Goal: Transaction & Acquisition: Purchase product/service

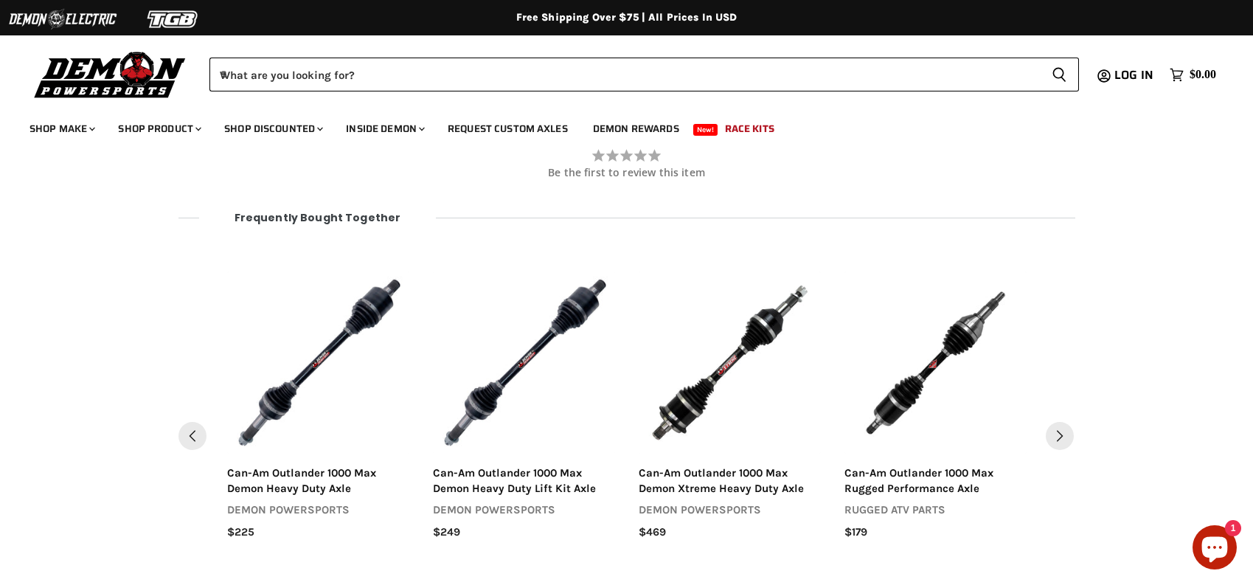
scroll to position [1613, 0]
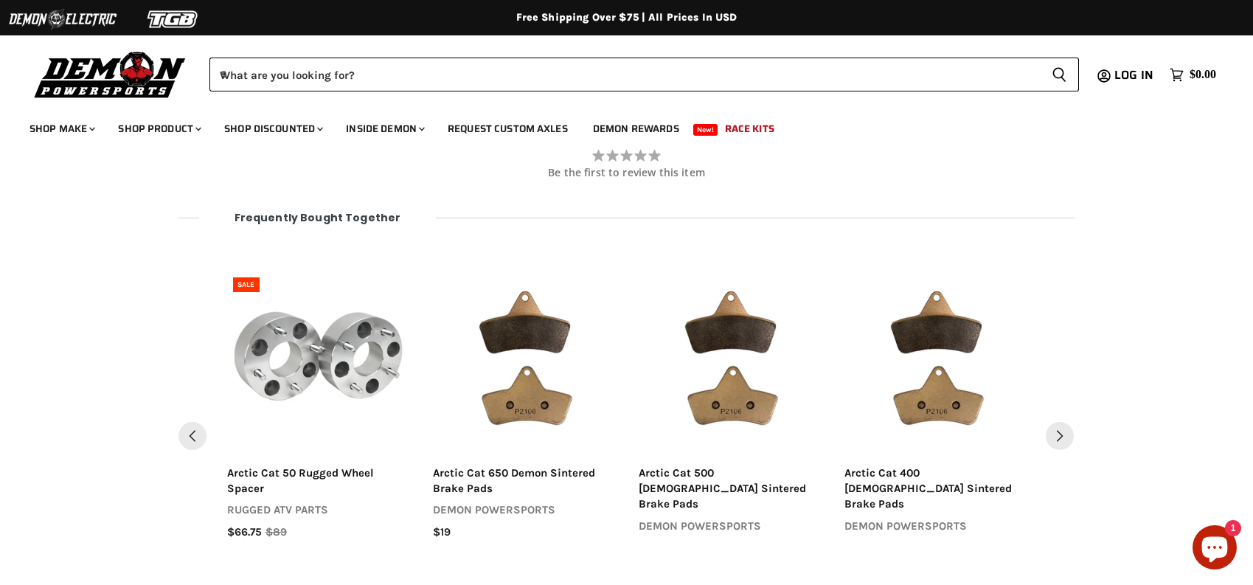
scroll to position [1613, 0]
